Goal: Information Seeking & Learning: Understand process/instructions

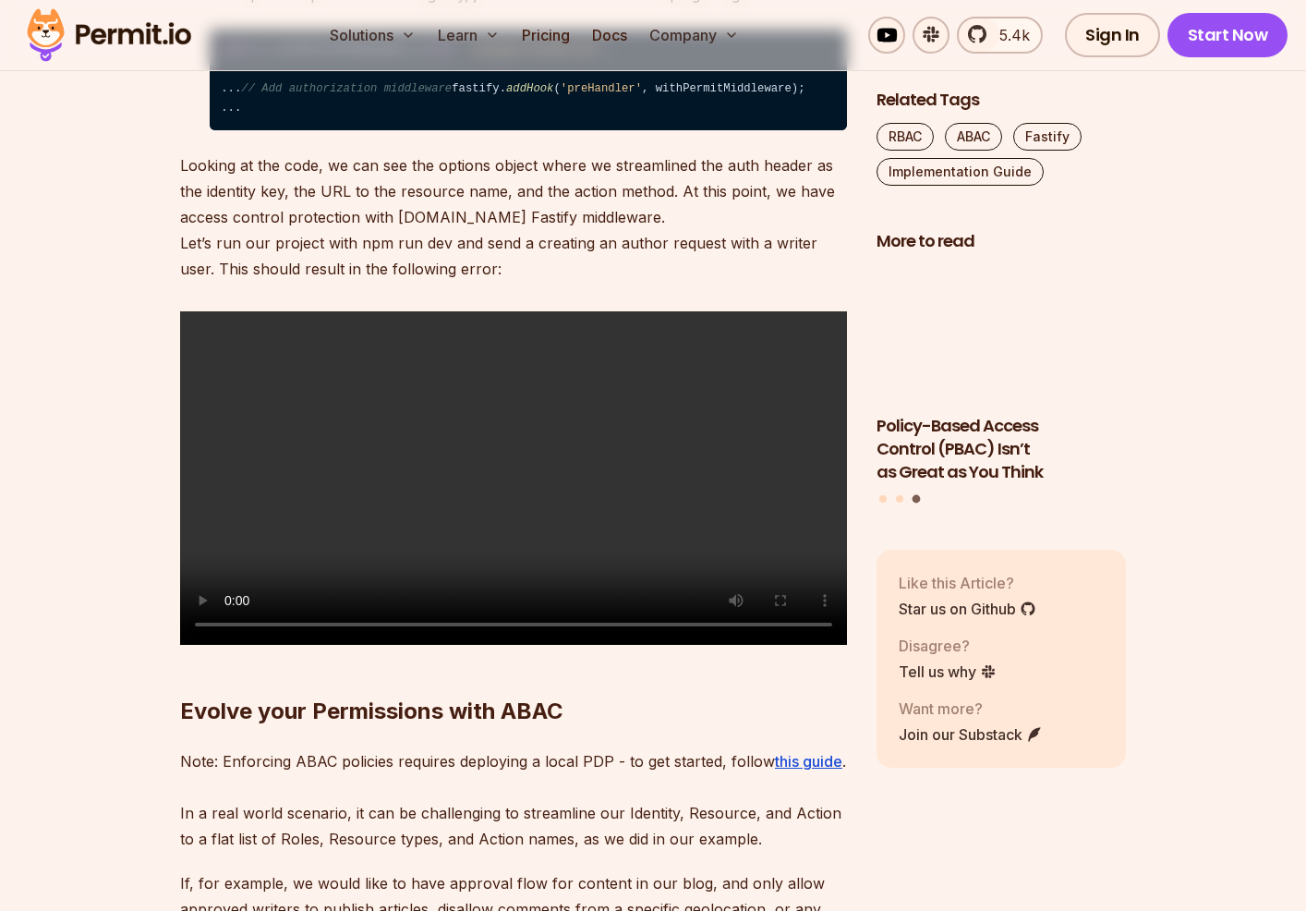
scroll to position [7111, 0]
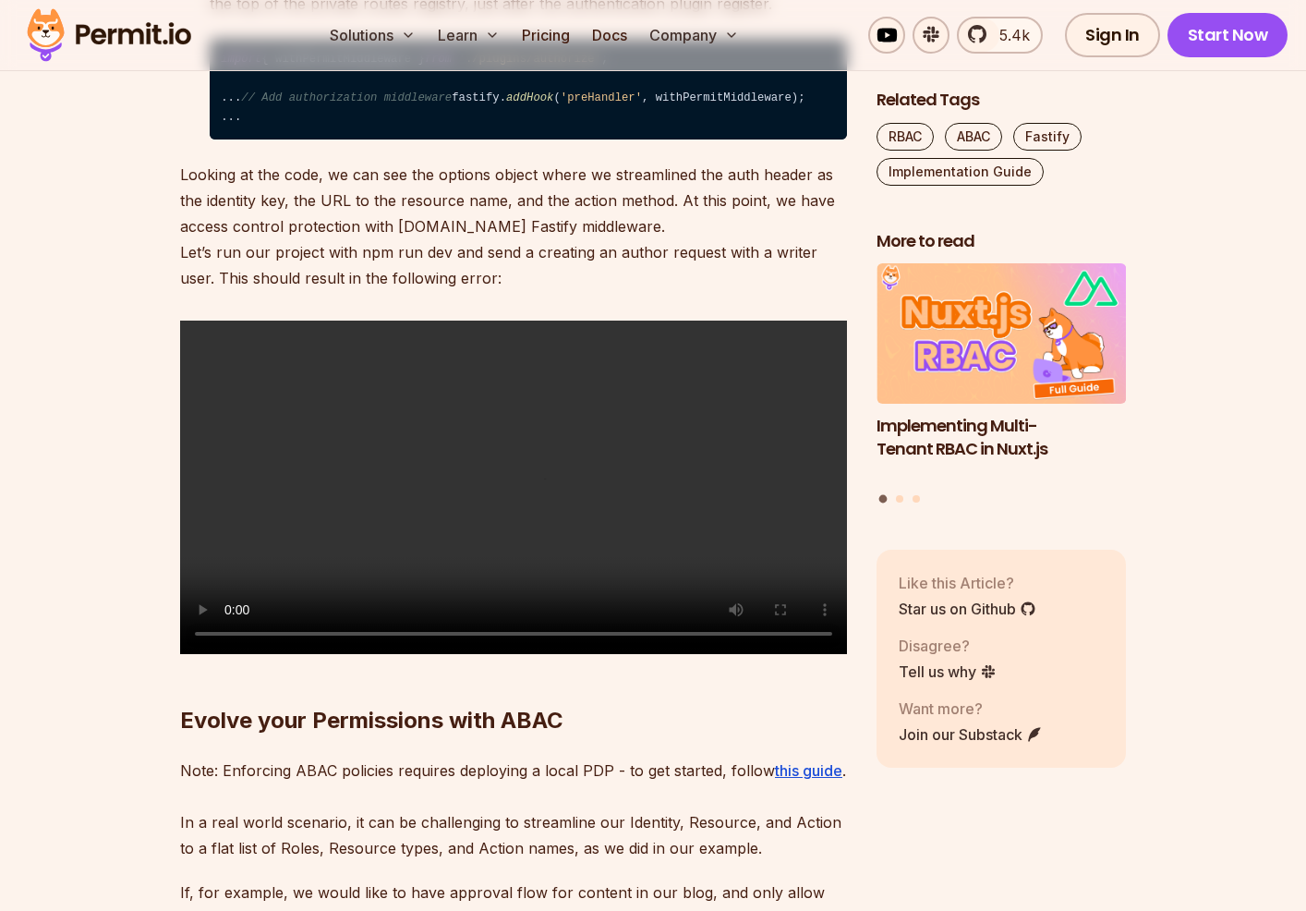
scroll to position [7481, 0]
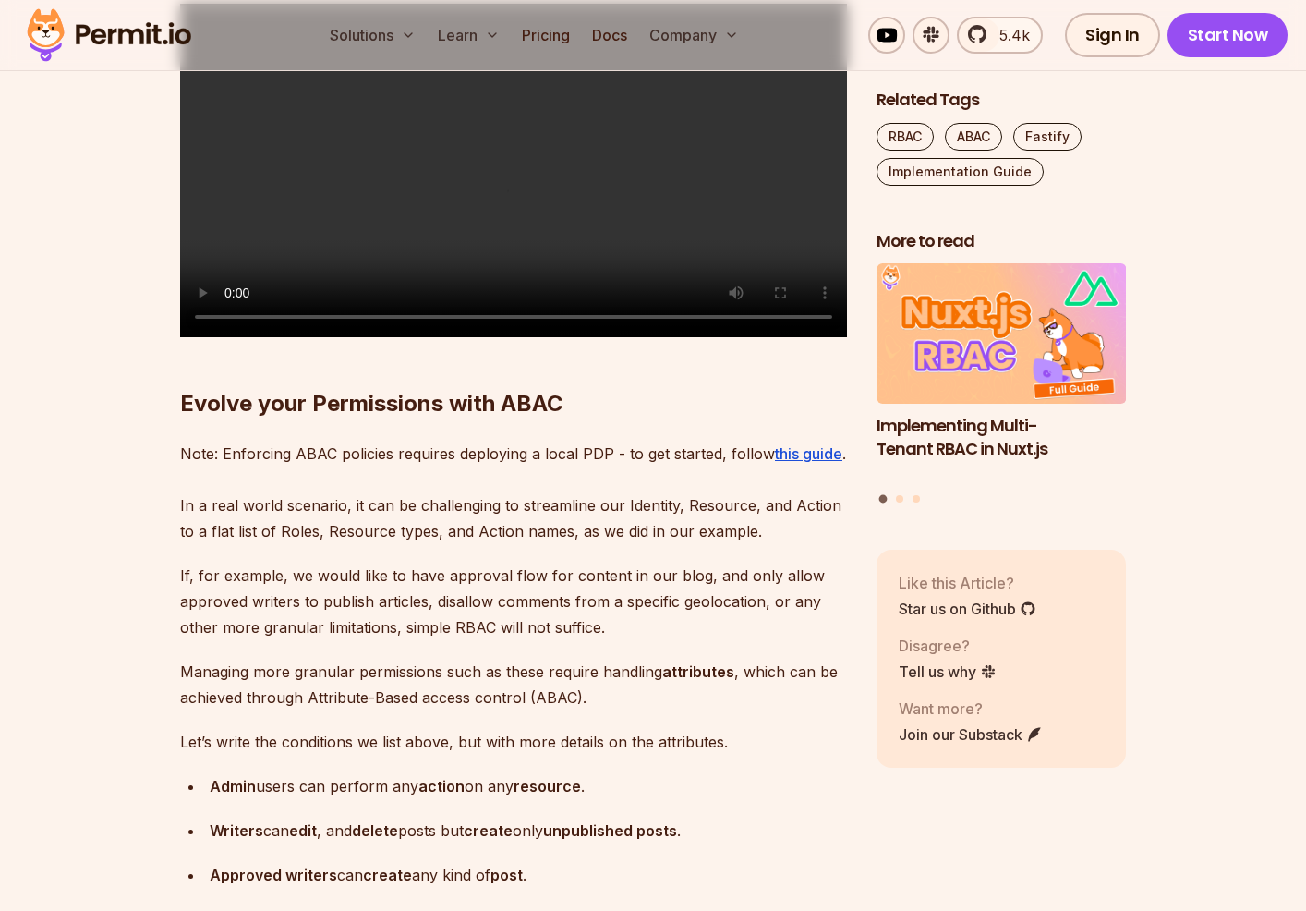
drag, startPoint x: 269, startPoint y: 603, endPoint x: 509, endPoint y: 602, distance: 240.1
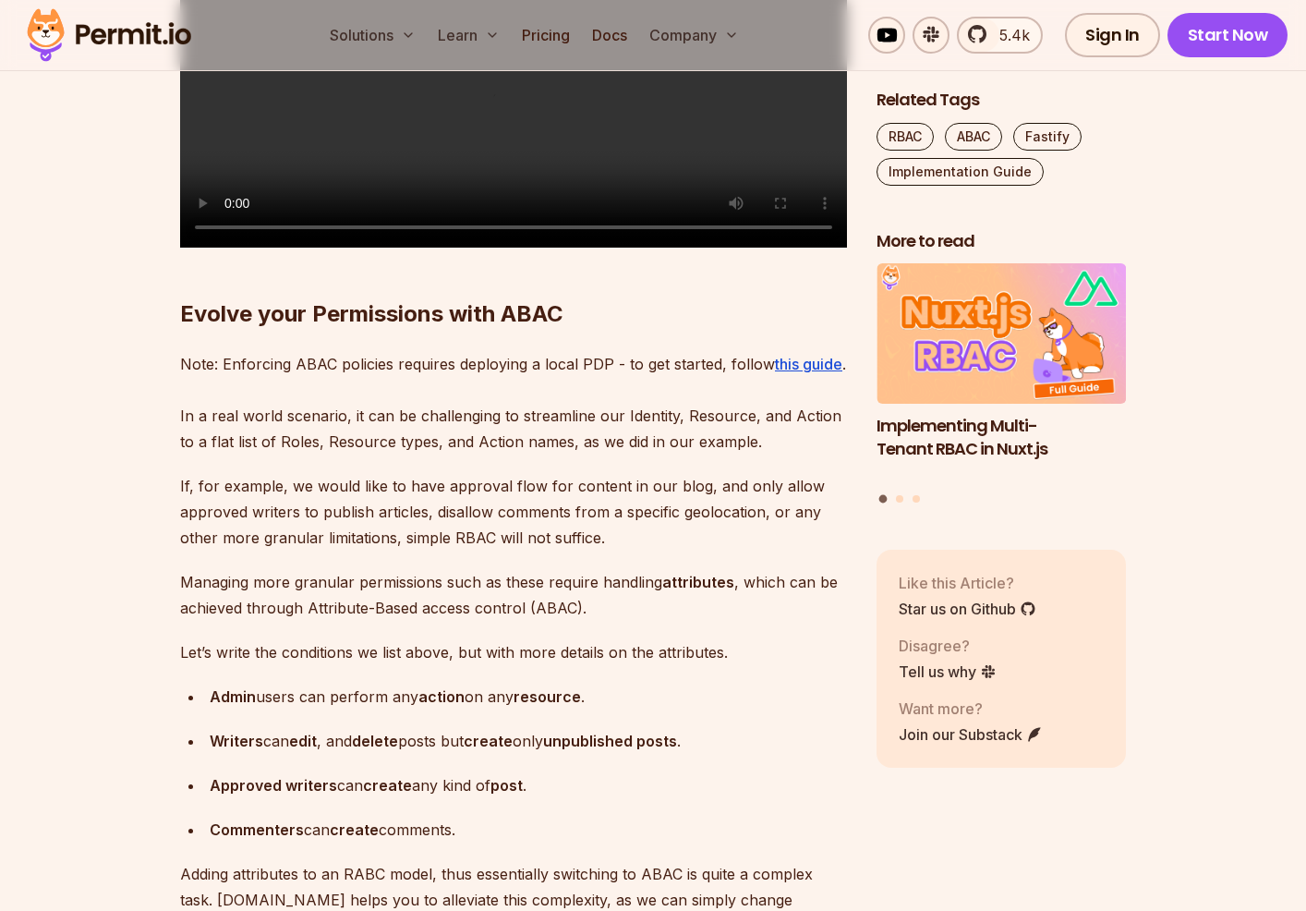
scroll to position [7943, 0]
